Goal: Task Accomplishment & Management: Use online tool/utility

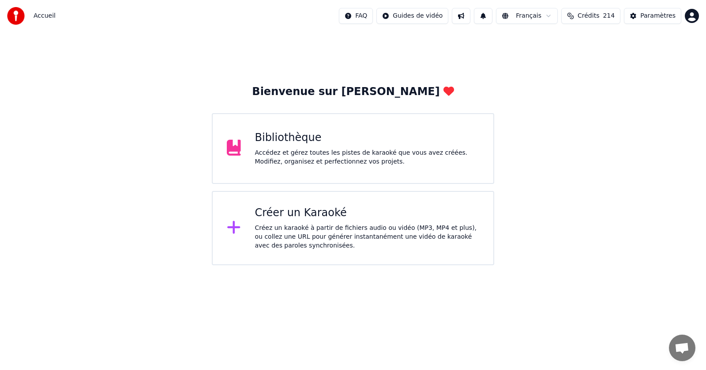
click at [311, 141] on div "Bibliothèque" at bounding box center [367, 138] width 225 height 14
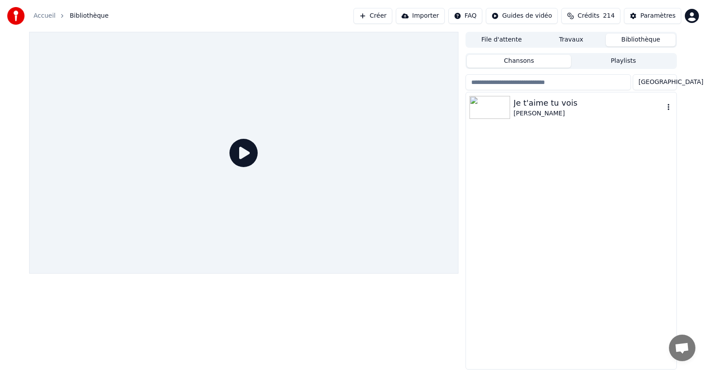
click at [670, 108] on icon "button" at bounding box center [668, 106] width 9 height 7
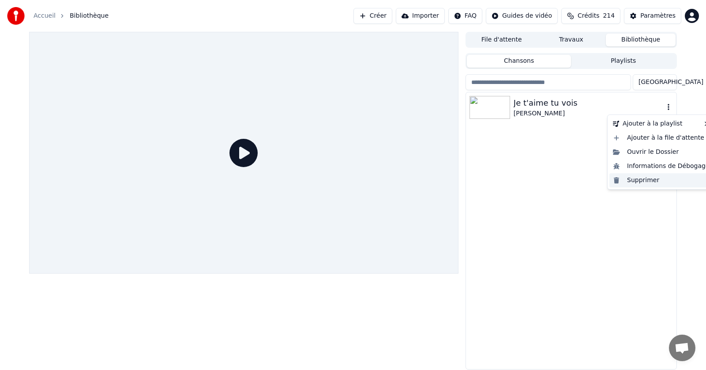
click at [637, 182] on div "Supprimer" at bounding box center [662, 180] width 104 height 14
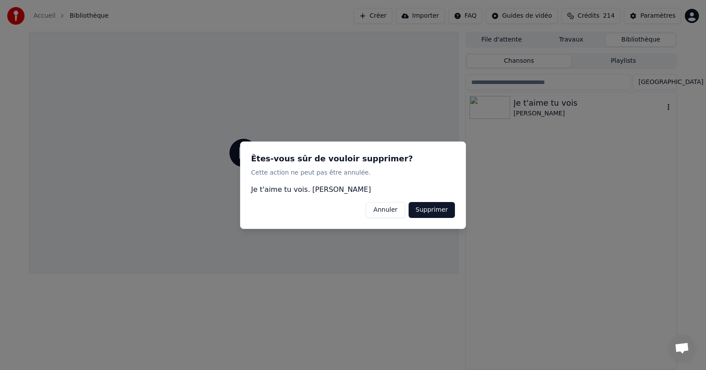
click at [434, 211] on button "Supprimer" at bounding box center [432, 209] width 46 height 16
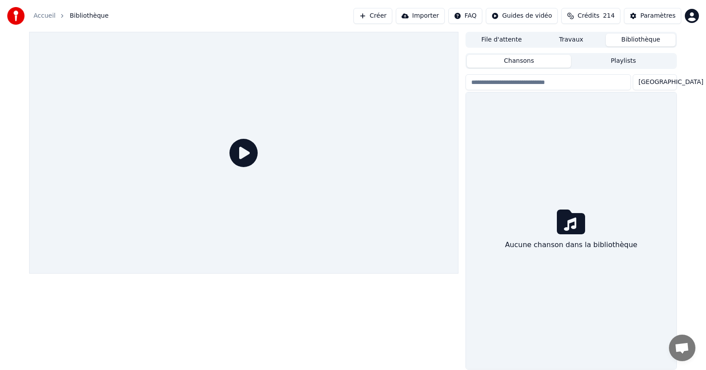
click at [43, 15] on link "Accueil" at bounding box center [45, 15] width 22 height 9
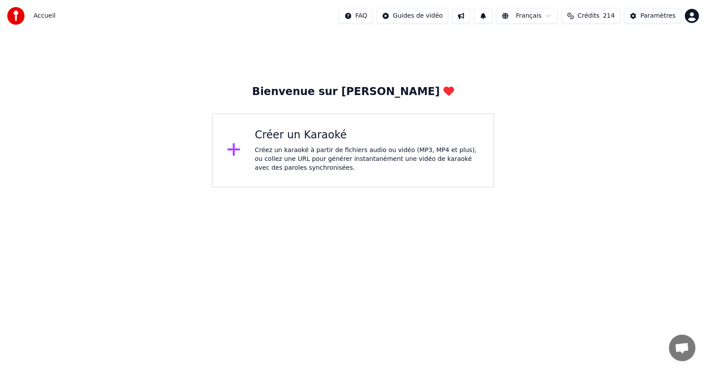
click at [291, 146] on div "Créez un karaoké à partir de fichiers audio ou vidéo (MP3, MP4 et plus), ou col…" at bounding box center [367, 159] width 225 height 26
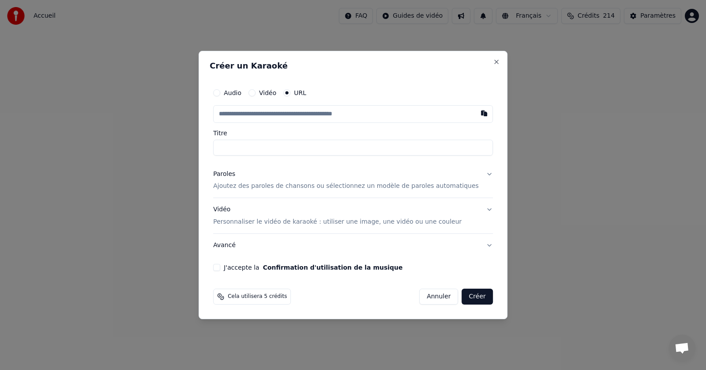
click at [256, 94] on button "Vidéo" at bounding box center [252, 92] width 7 height 7
click at [256, 114] on div "Choisir un fichier" at bounding box center [247, 114] width 66 height 16
type input "**********"
click at [296, 186] on p "Ajoutez des paroles de chansons ou sélectionnez un modèle de paroles automatiqu…" at bounding box center [346, 185] width 266 height 9
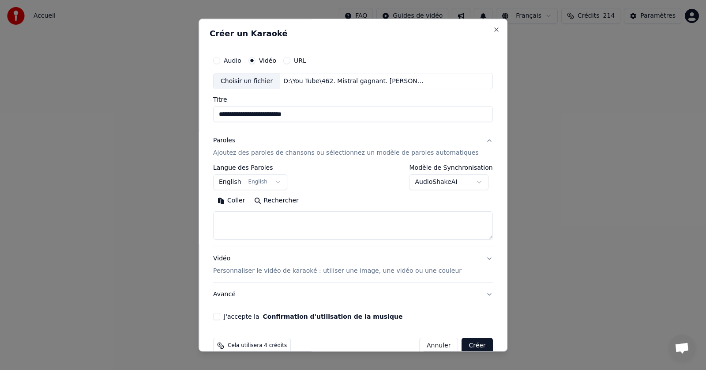
click at [283, 181] on button "English English" at bounding box center [250, 182] width 74 height 16
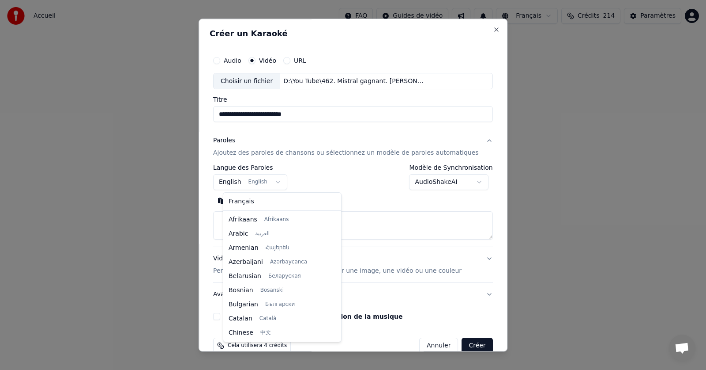
scroll to position [71, 0]
select select "**"
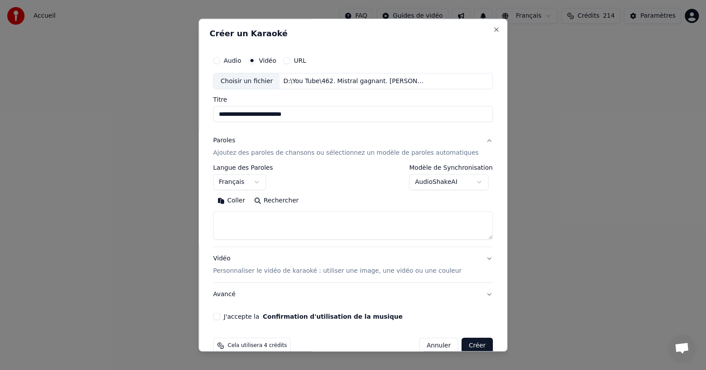
click at [244, 200] on button "Coller" at bounding box center [231, 201] width 37 height 14
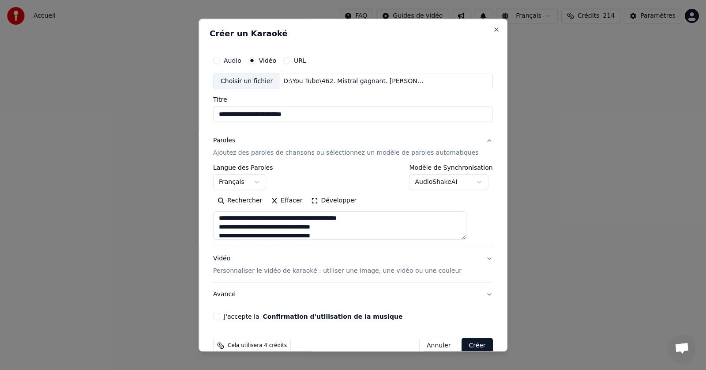
scroll to position [0, 0]
click at [220, 316] on button "J'accepte la Confirmation d'utilisation de la musique" at bounding box center [216, 316] width 7 height 7
click at [462, 343] on button "Créer" at bounding box center [477, 346] width 31 height 16
type textarea "**********"
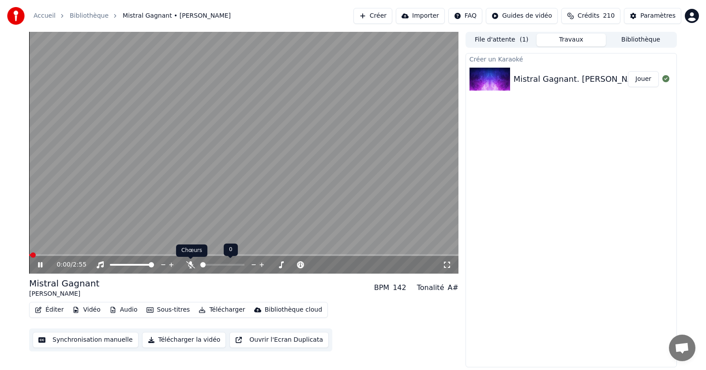
click at [192, 265] on icon at bounding box center [190, 264] width 9 height 7
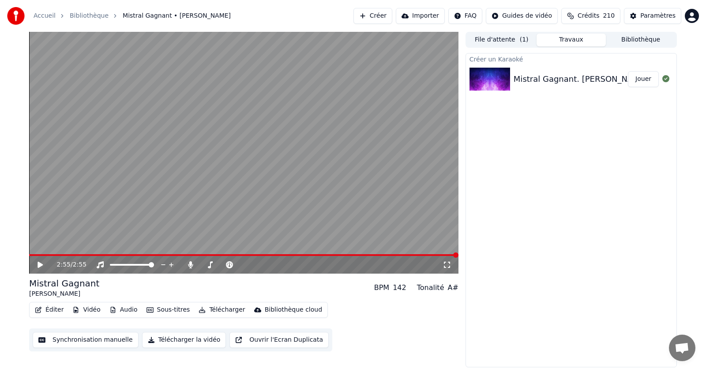
click at [219, 309] on button "Télécharger" at bounding box center [221, 309] width 53 height 12
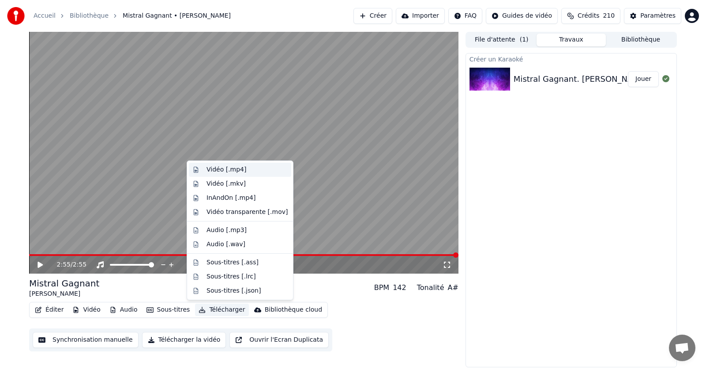
click at [219, 169] on div "Vidéo [.mp4]" at bounding box center [227, 169] width 40 height 9
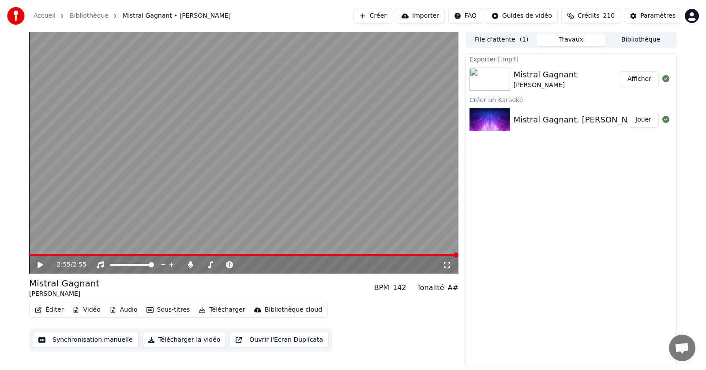
click at [639, 79] on button "Afficher" at bounding box center [639, 79] width 39 height 16
drag, startPoint x: 189, startPoint y: 264, endPoint x: 198, endPoint y: 291, distance: 28.5
click at [190, 265] on icon at bounding box center [190, 264] width 9 height 7
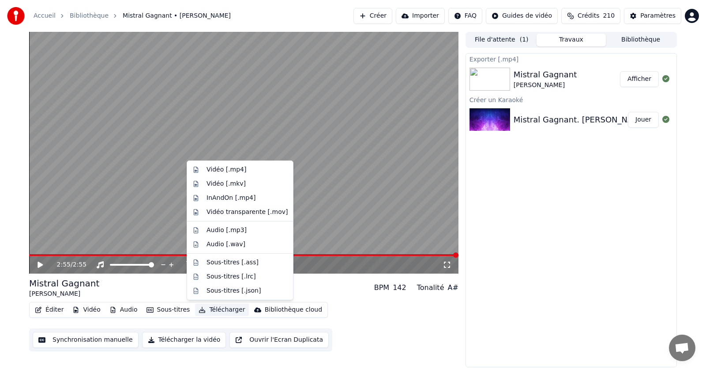
click at [211, 309] on button "Télécharger" at bounding box center [221, 309] width 53 height 12
click at [216, 169] on div "Vidéo [.mp4]" at bounding box center [227, 169] width 40 height 9
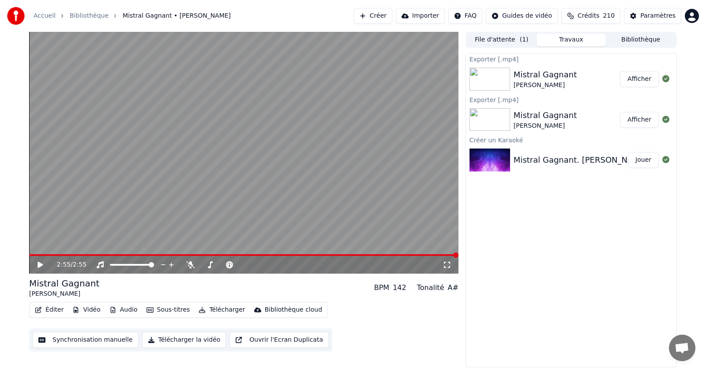
click at [644, 79] on button "Afficher" at bounding box center [639, 79] width 39 height 16
